Goal: Transaction & Acquisition: Purchase product/service

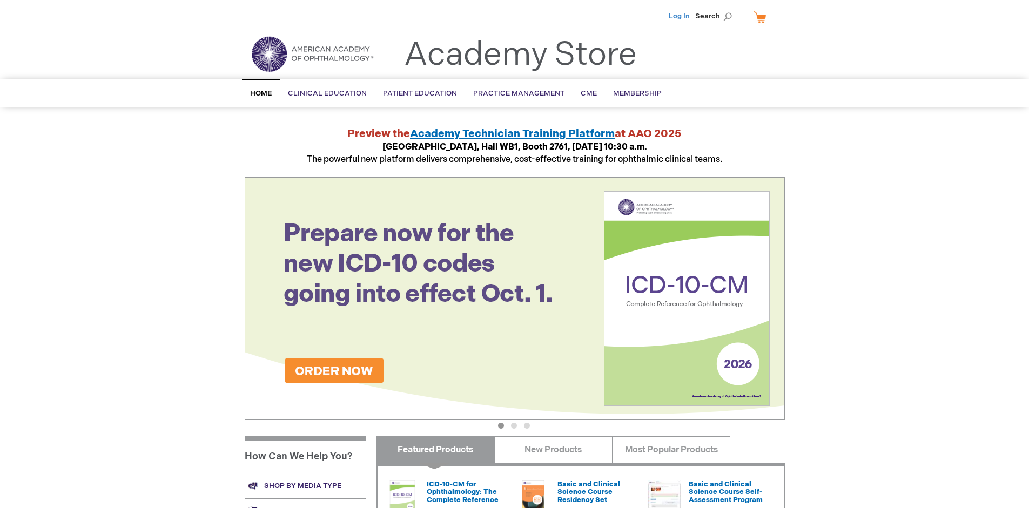
click at [680, 16] on link "Log In" at bounding box center [679, 16] width 21 height 9
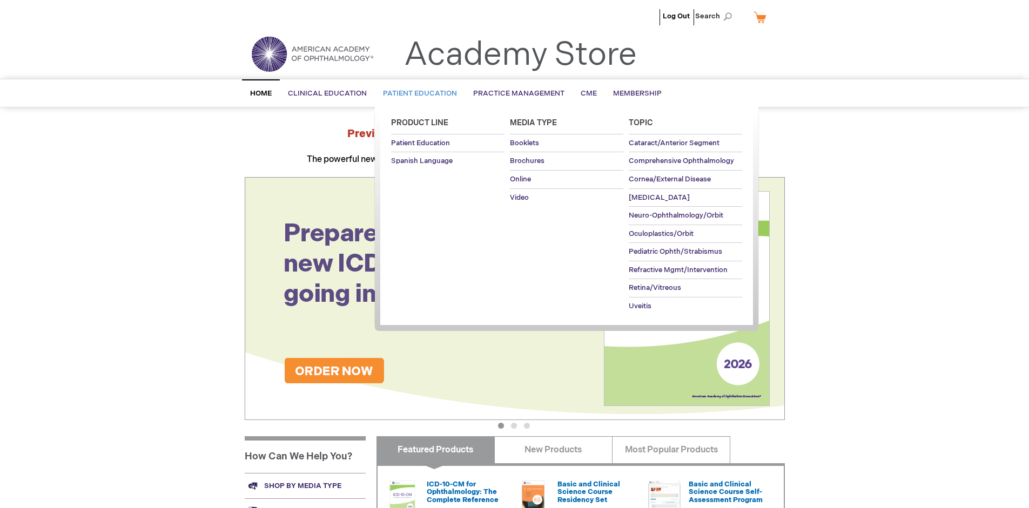
click at [417, 93] on span "Patient Education" at bounding box center [420, 93] width 74 height 9
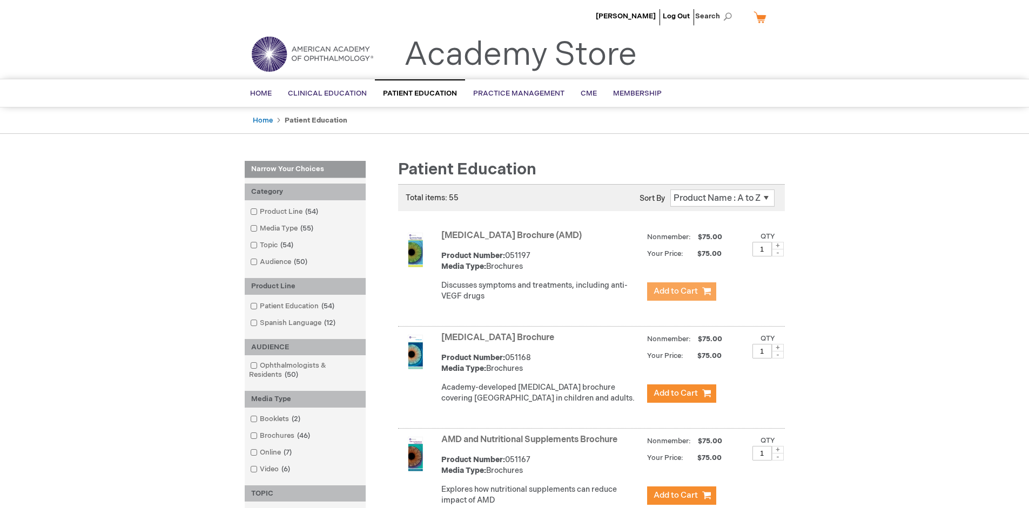
click at [681, 292] on span "Add to Cart" at bounding box center [676, 291] width 44 height 10
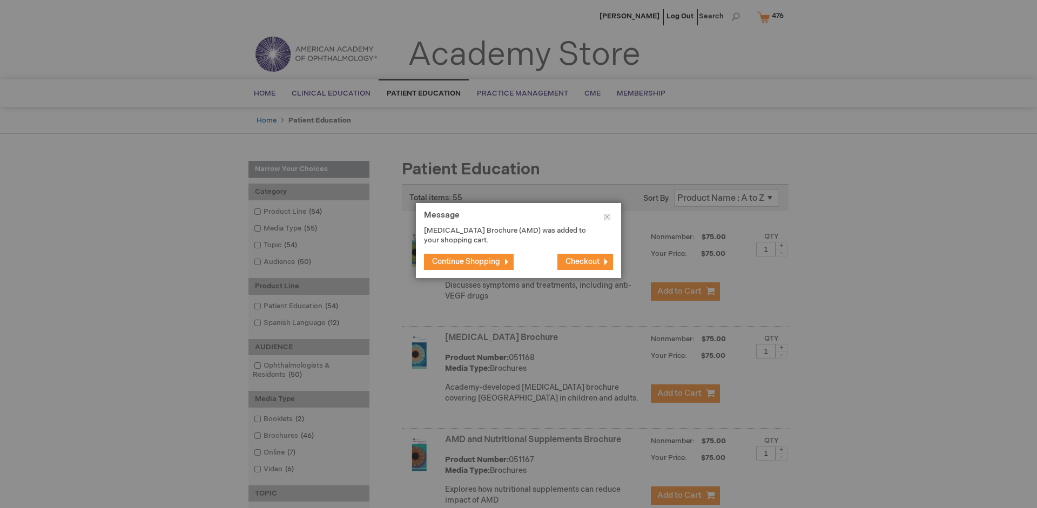
click at [466, 261] on span "Continue Shopping" at bounding box center [466, 261] width 68 height 9
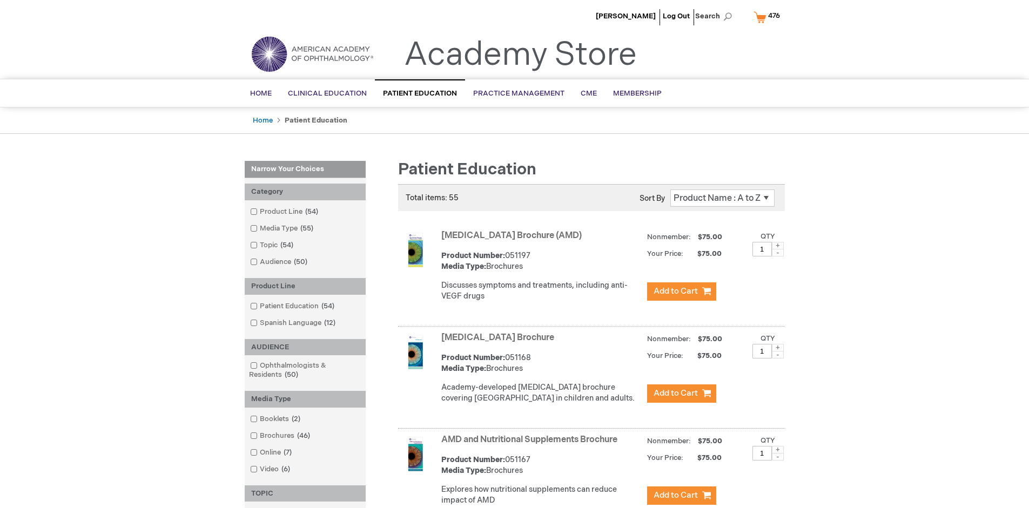
click at [532, 445] on link "AMD and Nutritional Supplements Brochure" at bounding box center [529, 440] width 176 height 10
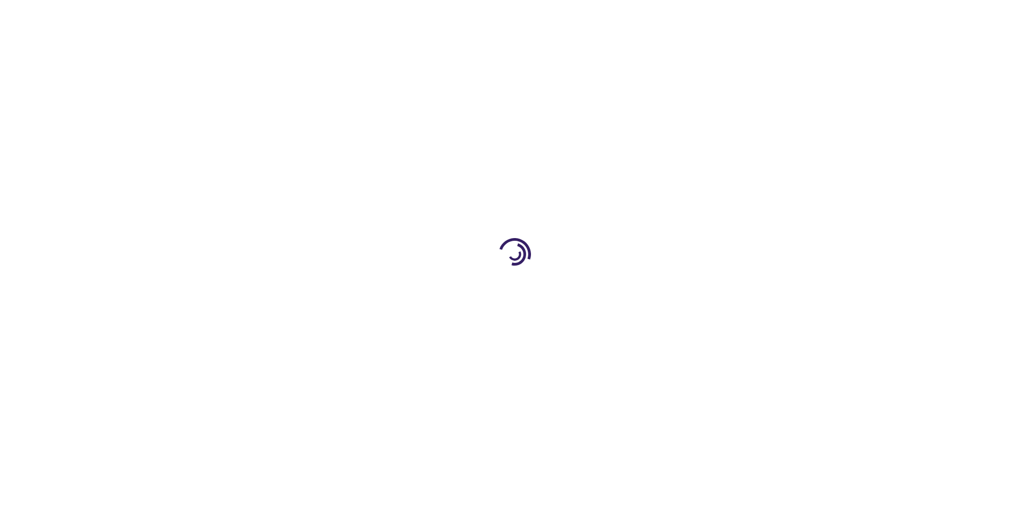
type input "1"
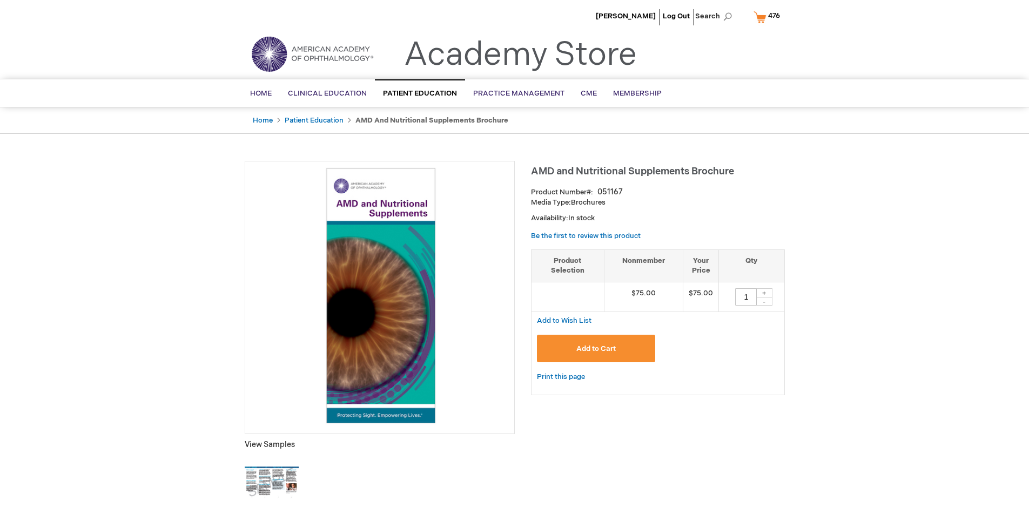
click at [596, 348] on span "Add to Cart" at bounding box center [595, 349] width 39 height 9
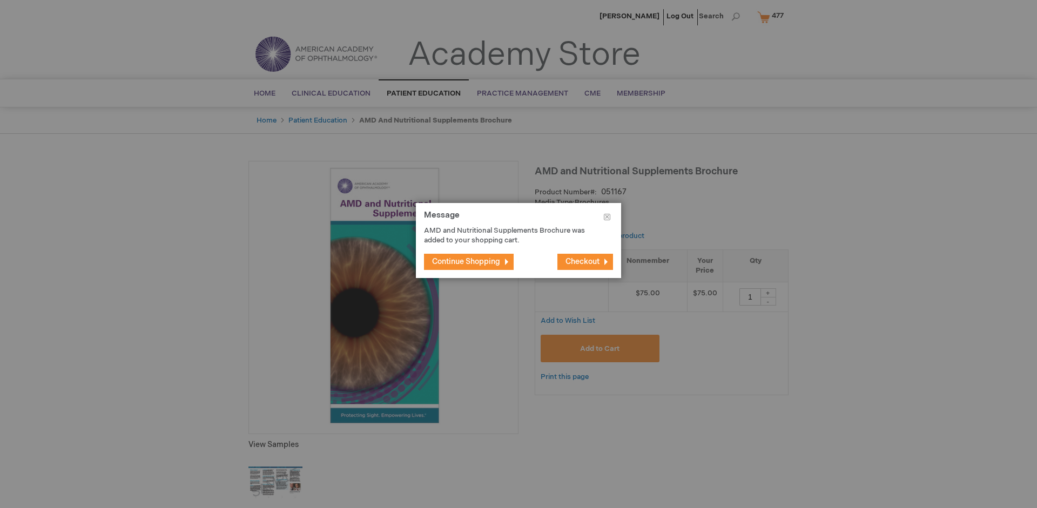
click at [466, 261] on span "Continue Shopping" at bounding box center [466, 261] width 68 height 9
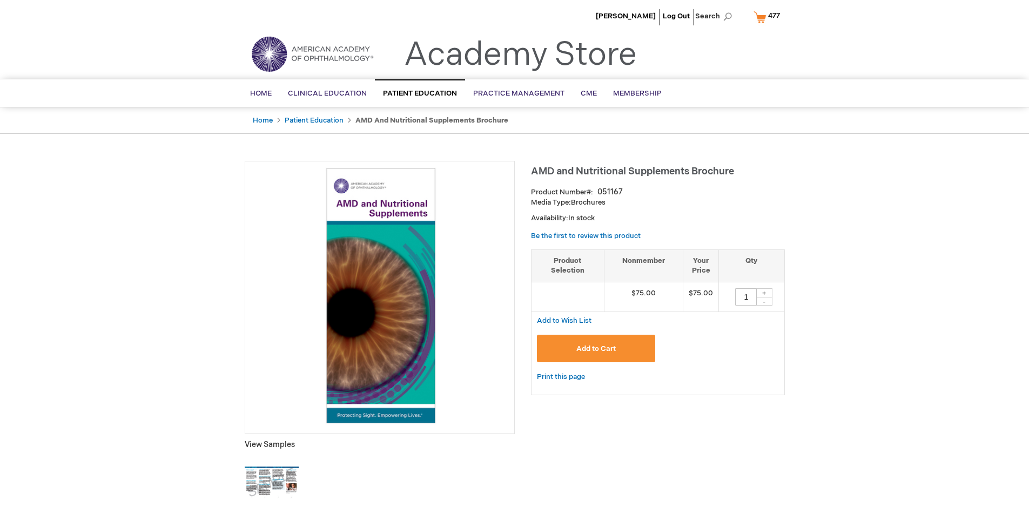
click at [769, 17] on span "477" at bounding box center [774, 15] width 12 height 9
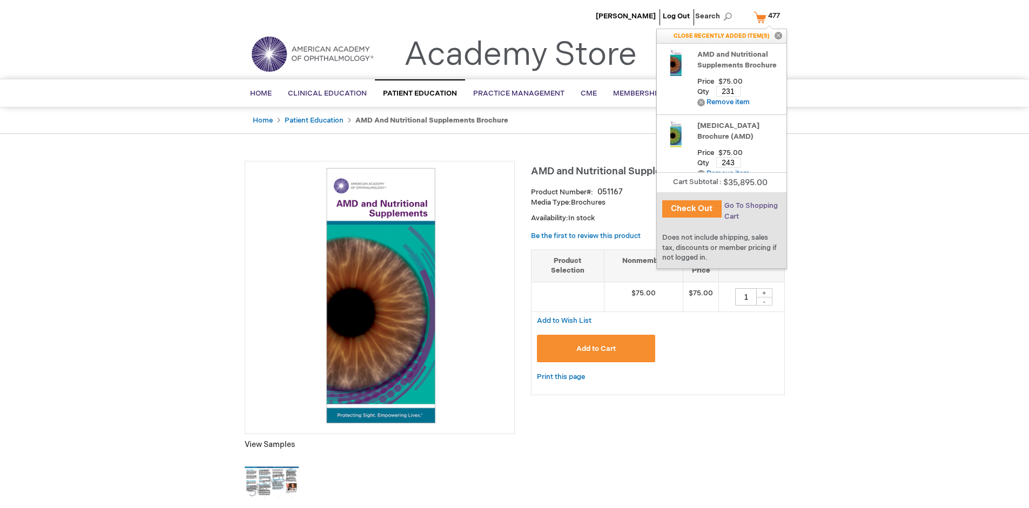
click at [750, 206] on span "Go To Shopping Cart" at bounding box center [750, 211] width 53 height 19
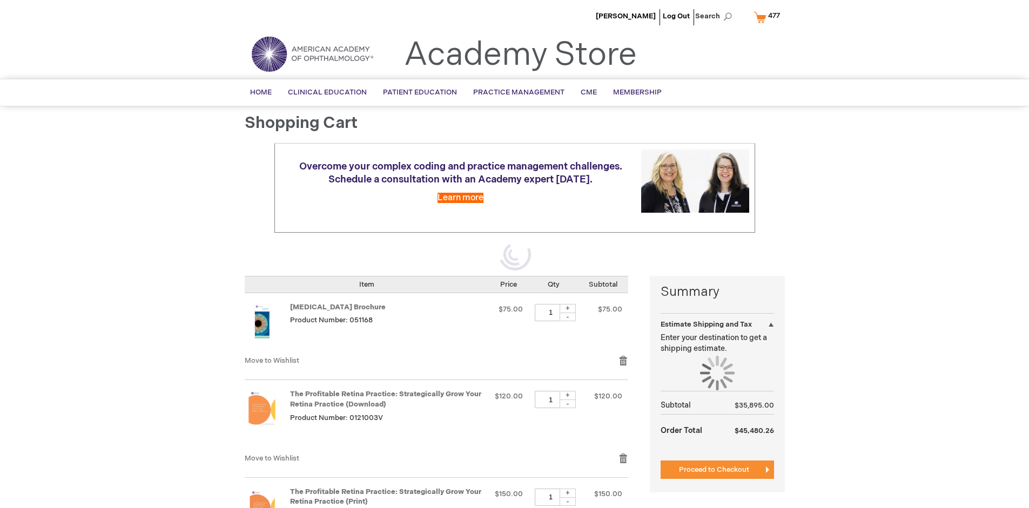
select select "US"
select select "41"
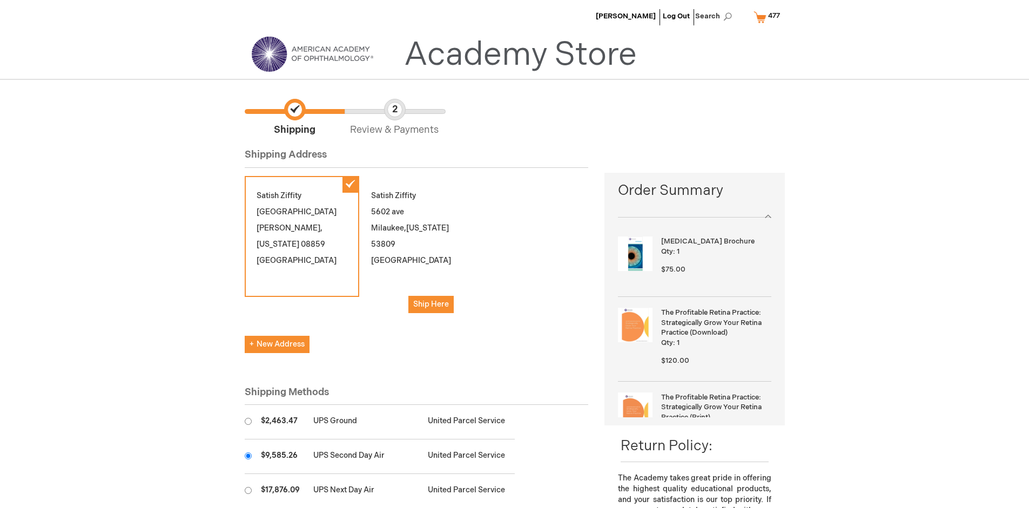
click at [248, 456] on input "radio" at bounding box center [248, 456] width 7 height 7
